Goal: Entertainment & Leisure: Consume media (video, audio)

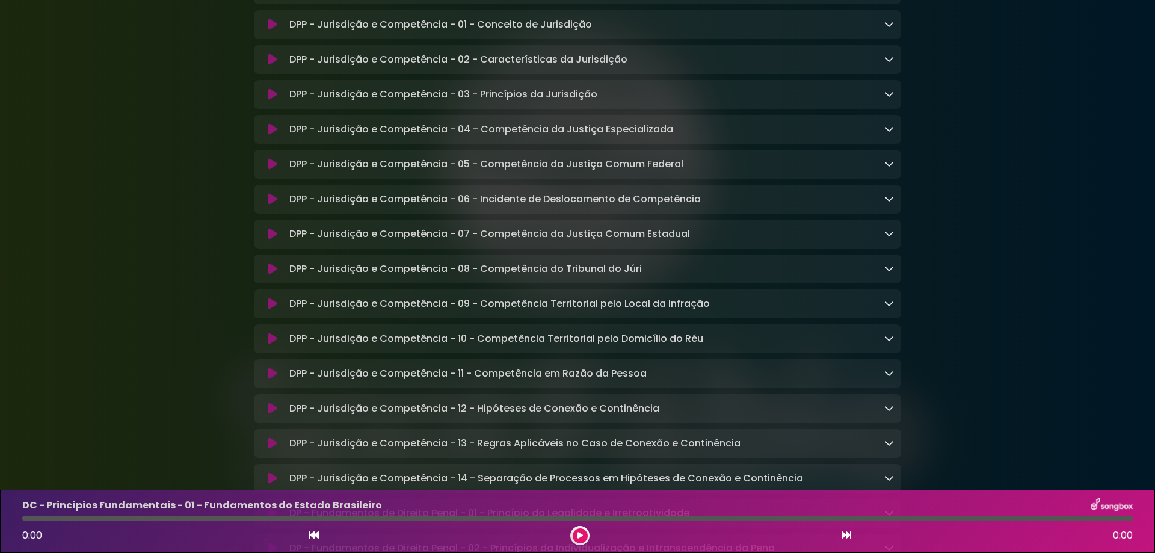
scroll to position [5584, 0]
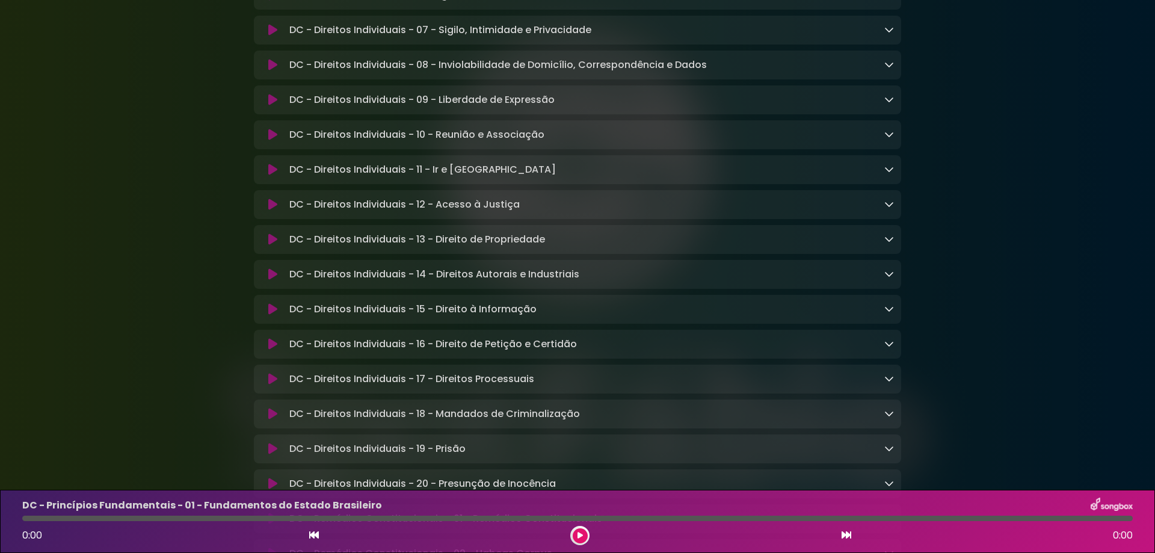
scroll to position [722, 0]
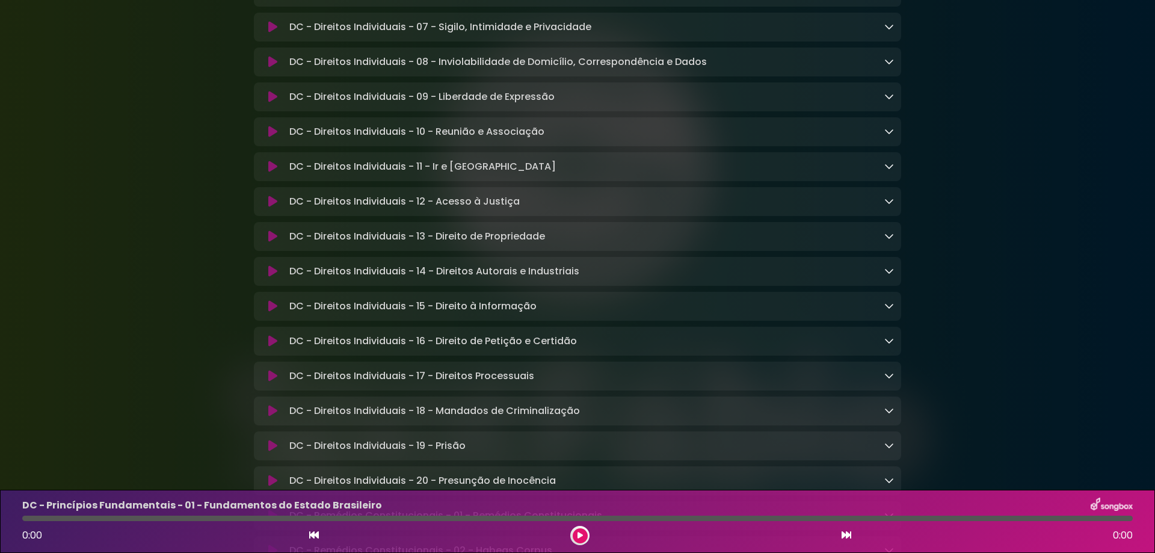
click at [270, 382] on icon at bounding box center [272, 376] width 9 height 12
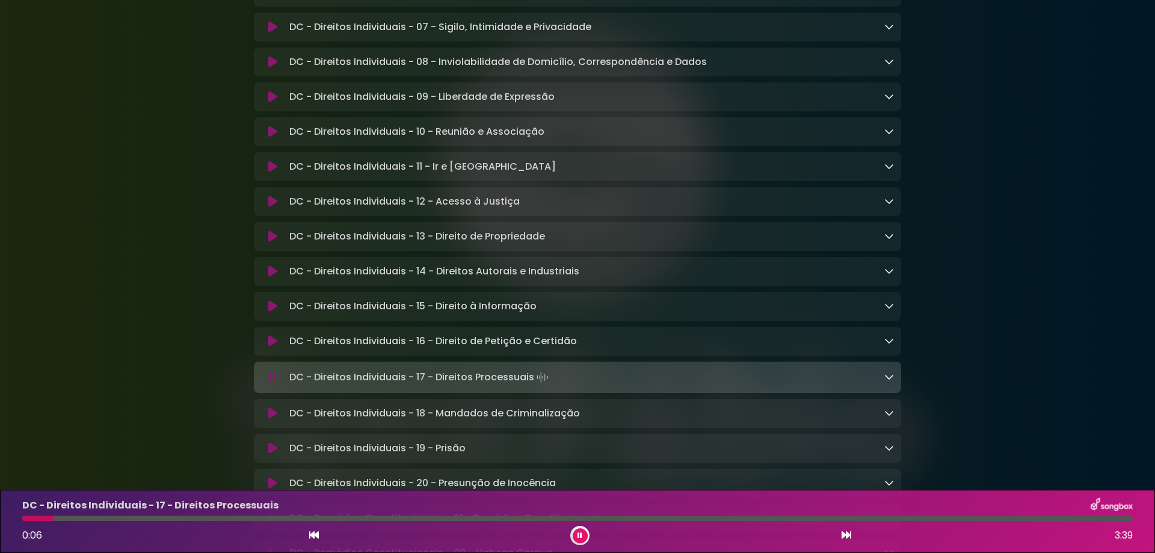
click at [885, 384] on link at bounding box center [889, 377] width 10 height 14
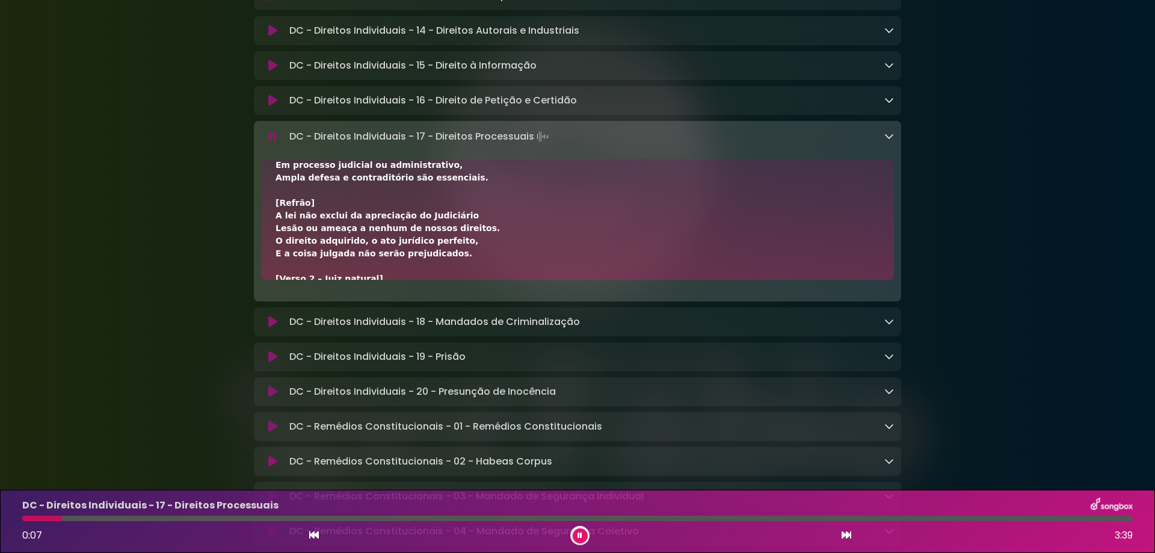
scroll to position [80, 0]
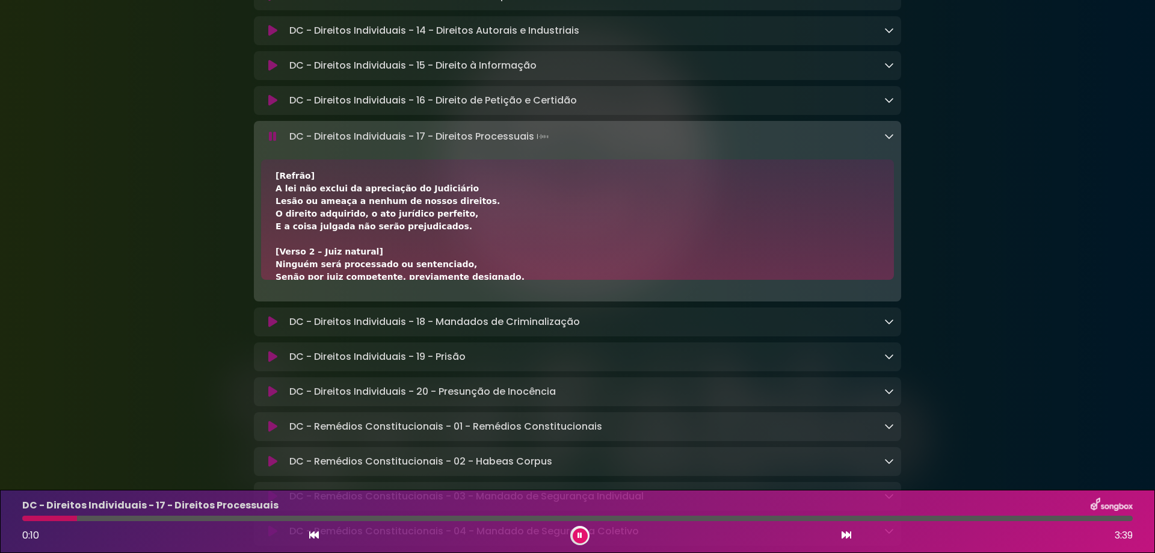
drag, startPoint x: 277, startPoint y: 152, endPoint x: 258, endPoint y: 177, distance: 31.4
click at [275, 143] on button at bounding box center [272, 137] width 23 height 12
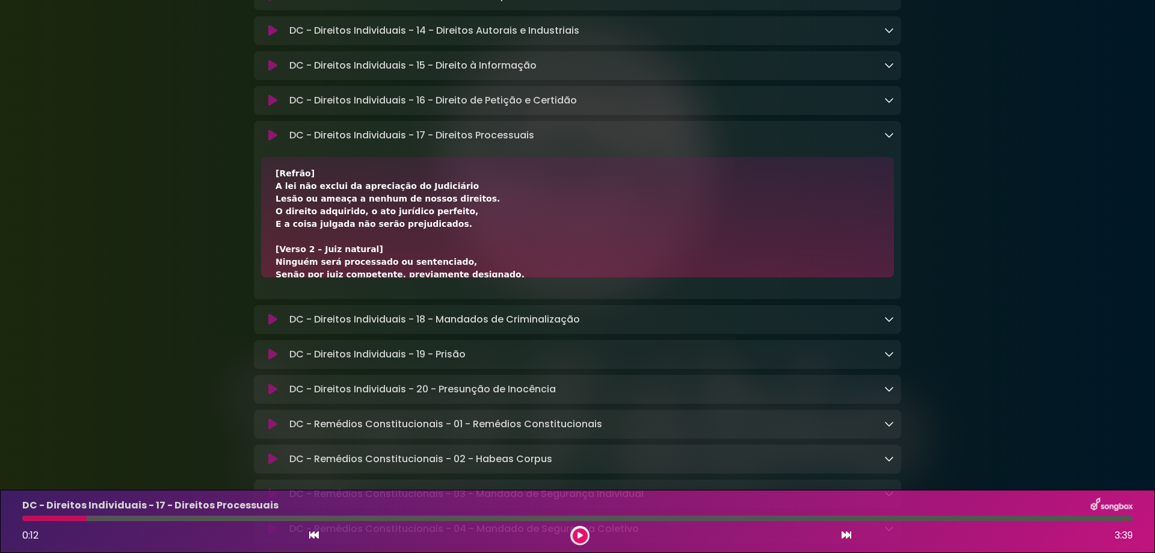
drag, startPoint x: 1030, startPoint y: 131, endPoint x: 1031, endPoint y: 137, distance: 6.1
drag, startPoint x: 582, startPoint y: 535, endPoint x: 446, endPoint y: 535, distance: 135.9
click at [582, 535] on icon at bounding box center [579, 535] width 5 height 7
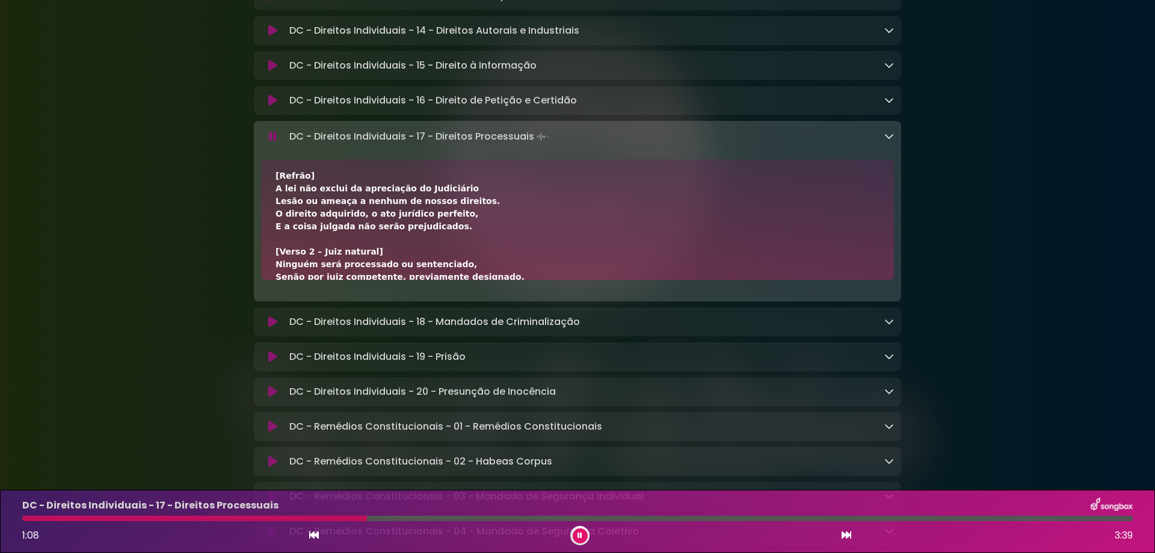
click at [589, 535] on div at bounding box center [579, 535] width 19 height 19
drag, startPoint x: 585, startPoint y: 537, endPoint x: 507, endPoint y: 536, distance: 77.6
click at [584, 536] on button at bounding box center [580, 535] width 15 height 15
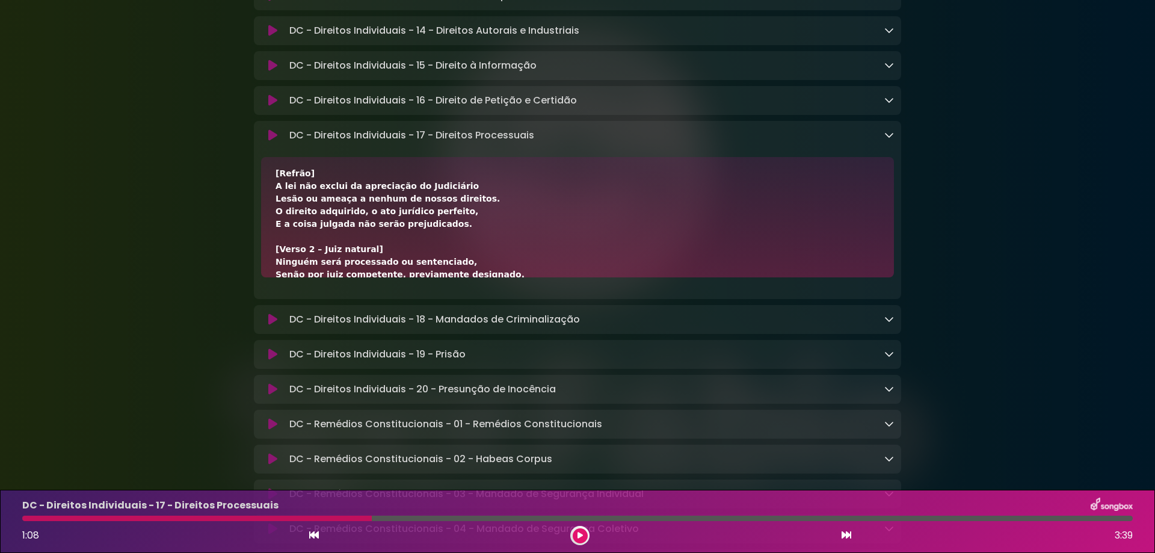
drag, startPoint x: 1113, startPoint y: 159, endPoint x: 1045, endPoint y: 148, distance: 68.8
click at [802, 143] on div "DC - Direitos Individuais - 17 - Direitos Processuais Loading Track..." at bounding box center [588, 135] width 609 height 14
drag, startPoint x: 289, startPoint y: 148, endPoint x: 636, endPoint y: 164, distance: 347.4
click at [636, 164] on div "DC - Direitos Individuais - 17 - Direitos Processuais Loading Track..." at bounding box center [577, 210] width 647 height 178
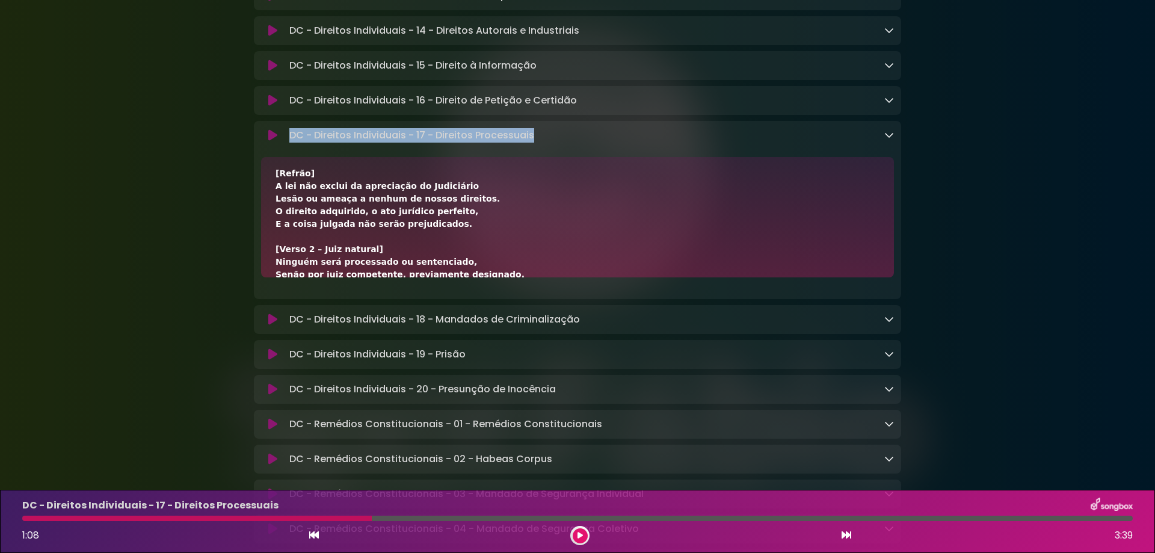
copy p "DC - Direitos Individuais - 17 - Direitos Processuais"
click at [343, 143] on p "DC - Direitos Individuais - 17 - Direitos Processuais Loading Track..." at bounding box center [411, 135] width 245 height 14
